Goal: Find specific page/section: Find specific page/section

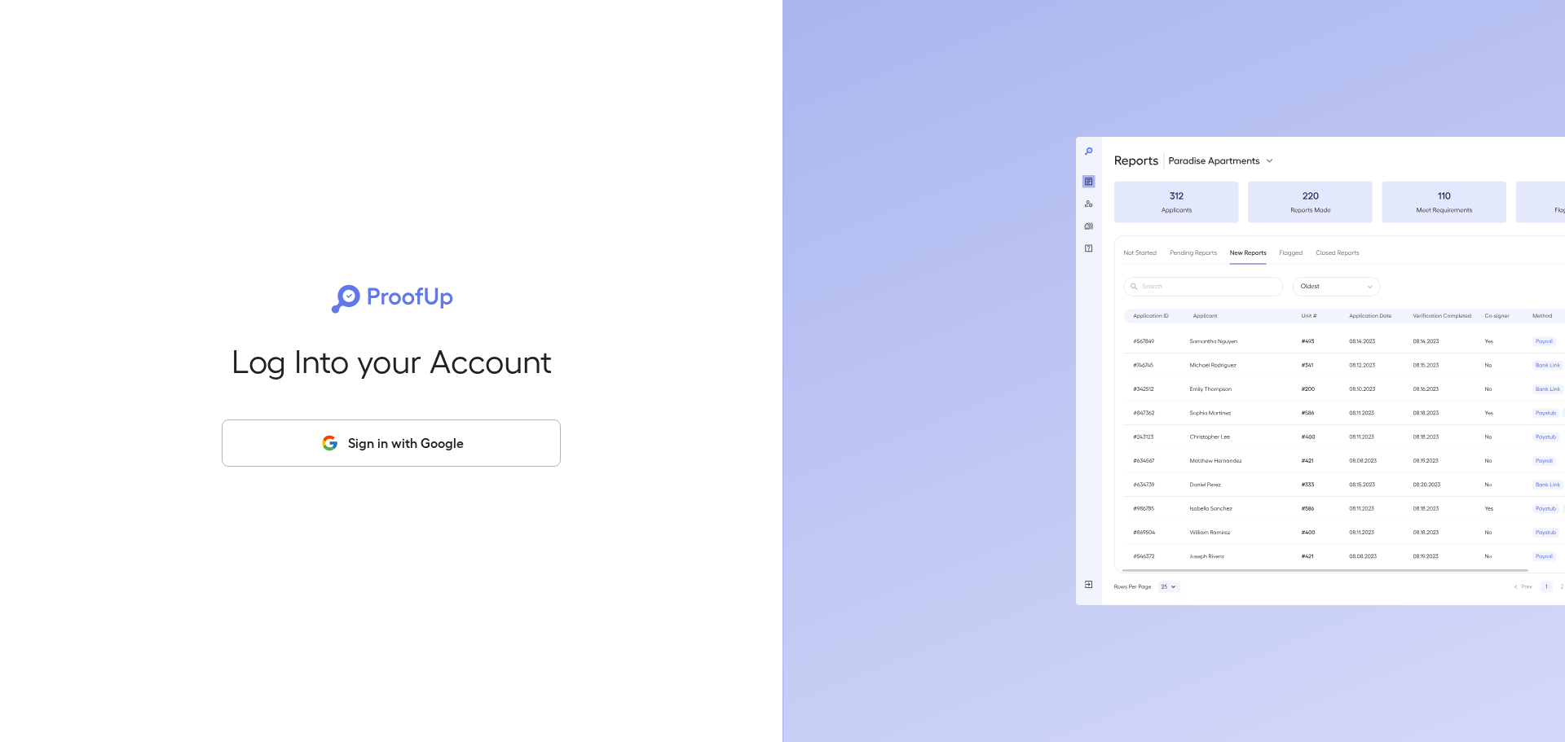
click at [426, 454] on button "Sign in with Google" at bounding box center [391, 443] width 339 height 47
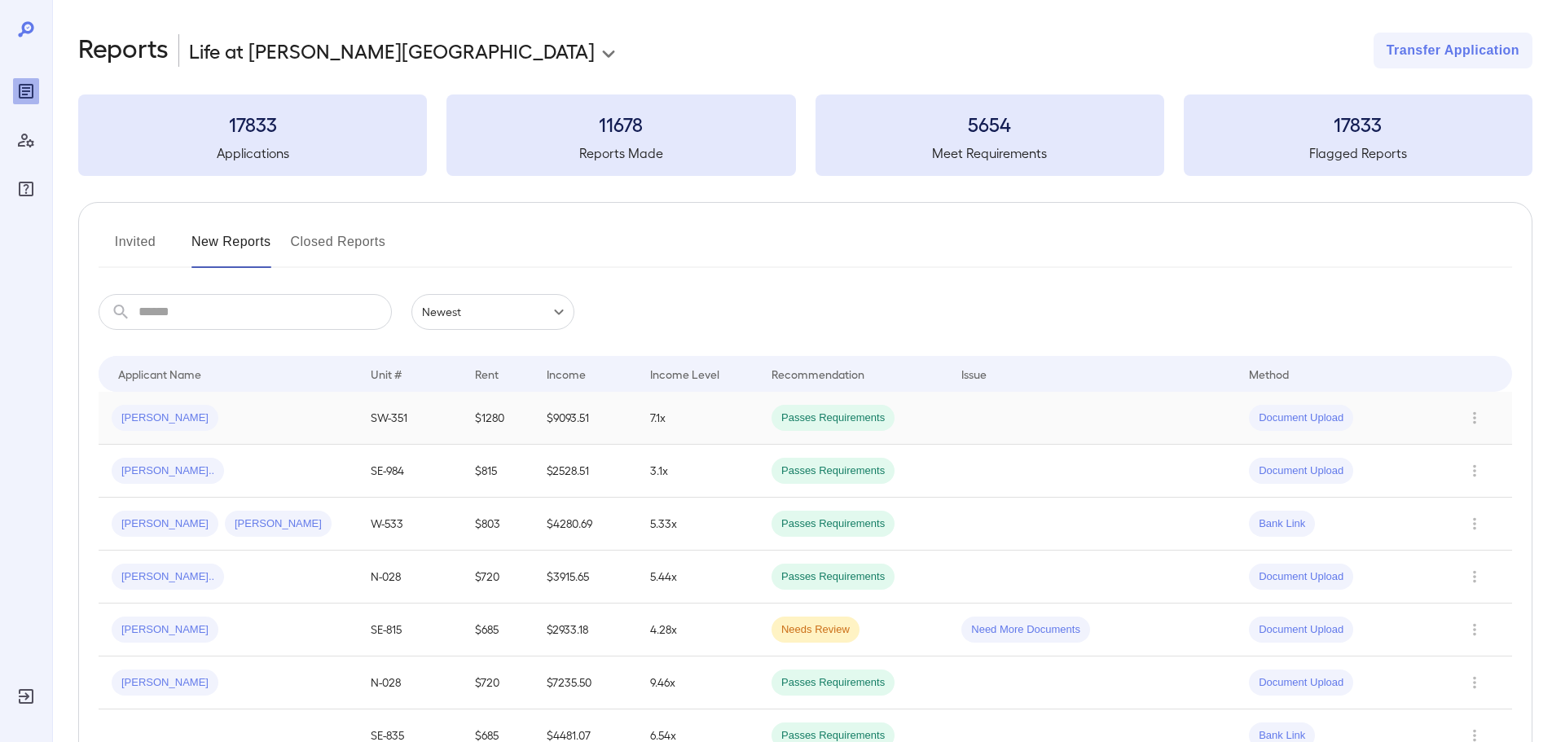
click at [262, 409] on div "Terry T..." at bounding box center [228, 418] width 233 height 26
